Goal: Information Seeking & Learning: Learn about a topic

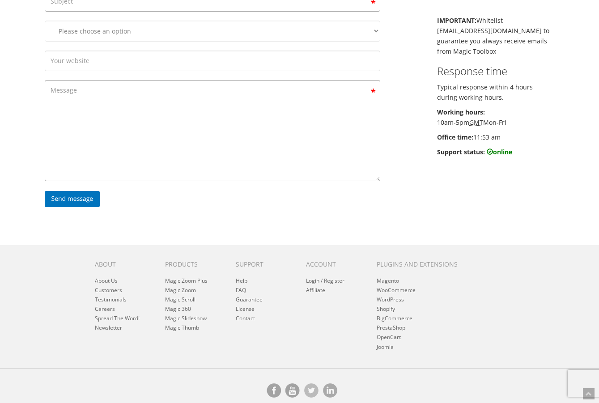
scroll to position [182, 0]
drag, startPoint x: 0, startPoint y: 0, endPoint x: 249, endPoint y: 310, distance: 397.7
click at [249, 315] on link "Contact" at bounding box center [245, 319] width 19 height 8
drag, startPoint x: 0, startPoint y: 0, endPoint x: 111, endPoint y: 269, distance: 290.8
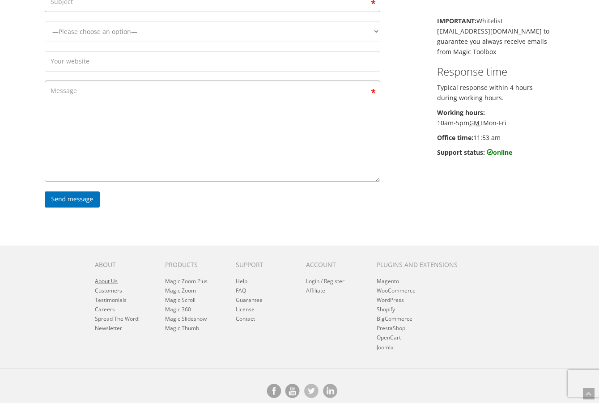
click at [111, 278] on link "About Us" at bounding box center [106, 282] width 23 height 8
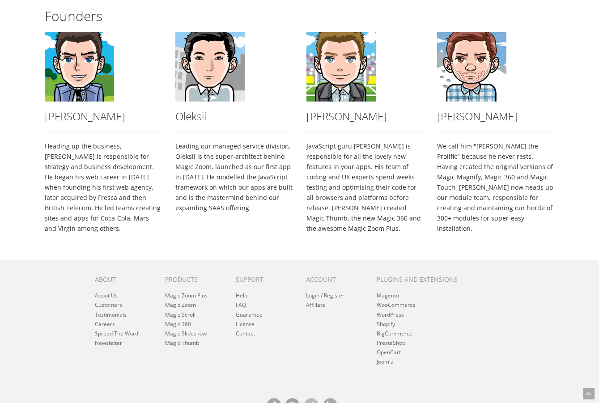
scroll to position [285, 0]
click at [176, 321] on link "Magic 360" at bounding box center [178, 325] width 26 height 8
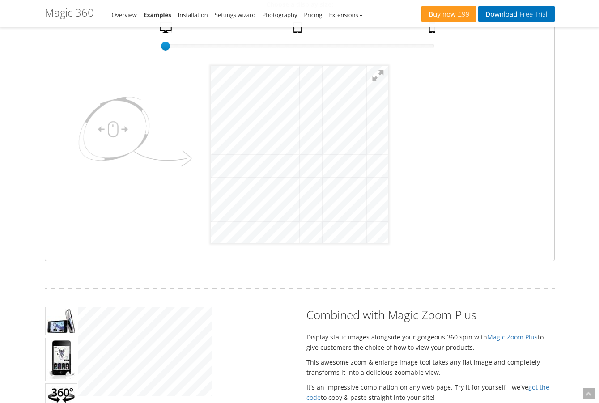
scroll to position [161, 0]
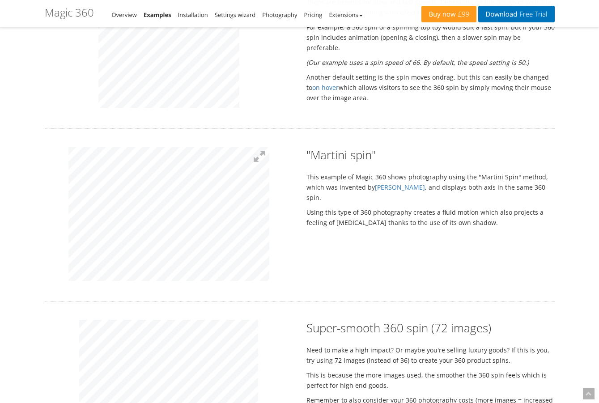
scroll to position [659, 0]
click at [256, 159] on button at bounding box center [260, 156] width 20 height 20
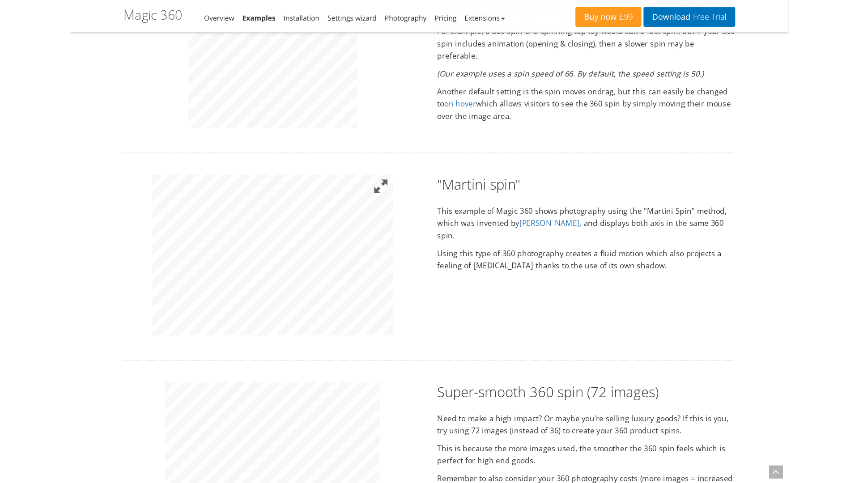
scroll to position [0, 0]
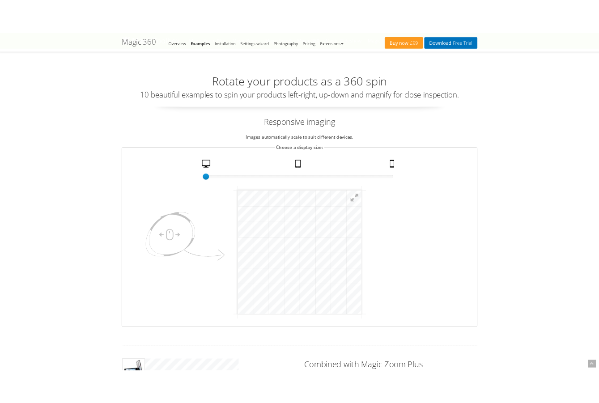
scroll to position [659, 0]
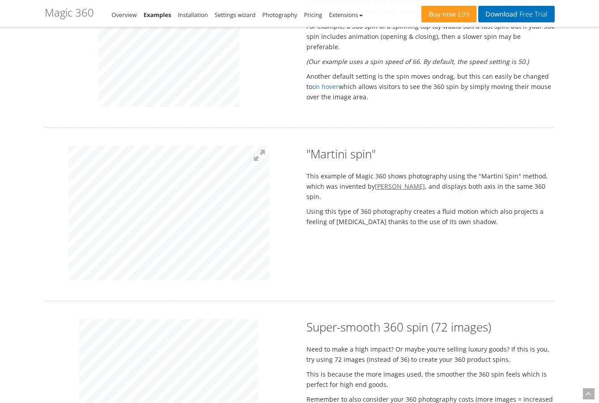
click at [392, 185] on link "[PERSON_NAME]" at bounding box center [400, 186] width 50 height 9
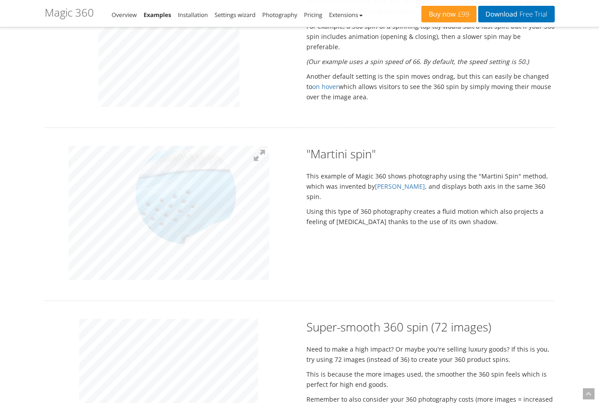
click at [186, 193] on img at bounding box center [148, 236] width 448 height 299
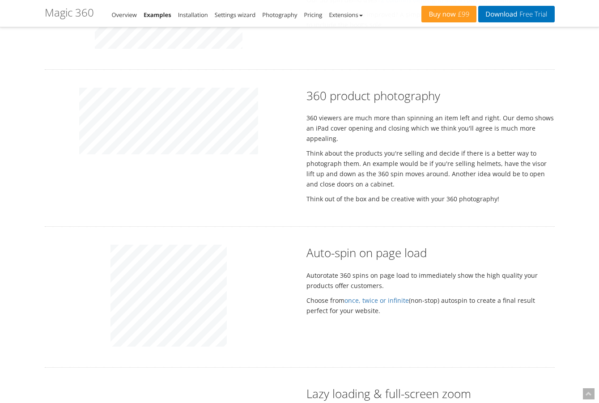
scroll to position [1262, 0]
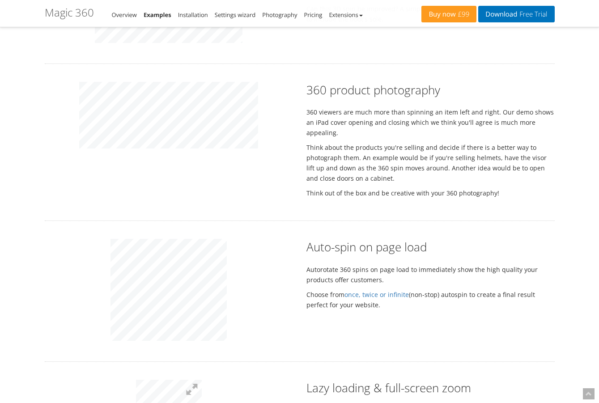
drag, startPoint x: 171, startPoint y: 170, endPoint x: 205, endPoint y: 166, distance: 34.3
click at [205, 166] on div "360 product photography 360 viewers are much more than spinning an item left an…" at bounding box center [300, 142] width 524 height 121
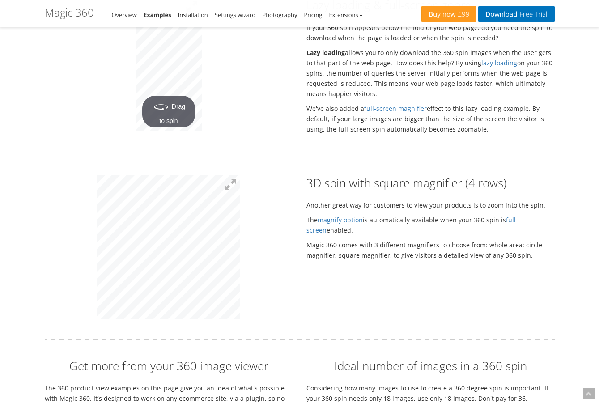
scroll to position [1647, 0]
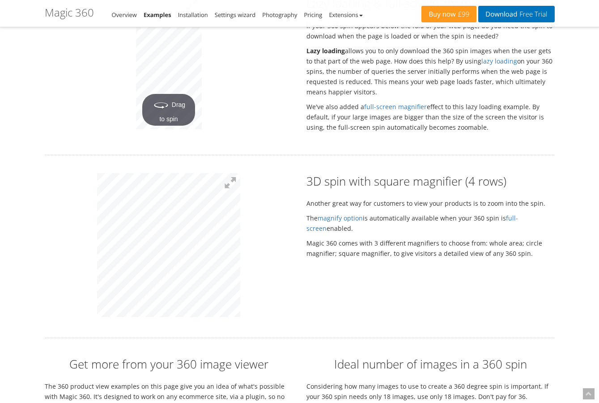
drag, startPoint x: 196, startPoint y: 203, endPoint x: 167, endPoint y: 209, distance: 29.8
click at [167, 209] on div at bounding box center [168, 245] width 143 height 144
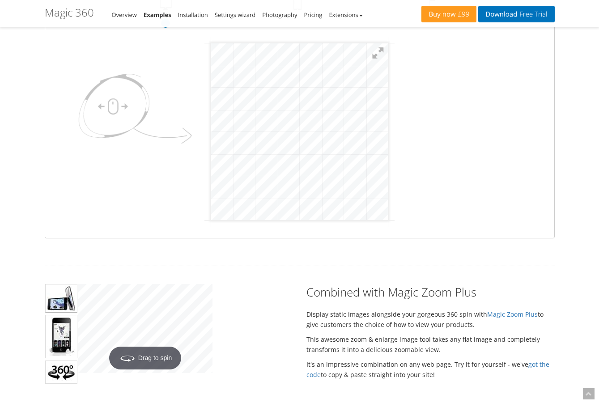
scroll to position [181, 0]
